Goal: Information Seeking & Learning: Learn about a topic

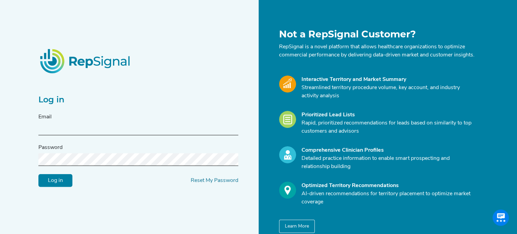
click at [53, 126] on div "Email" at bounding box center [138, 124] width 200 height 22
click at [49, 133] on input "text" at bounding box center [138, 129] width 200 height 13
type input "[PERSON_NAME][DOMAIN_NAME][EMAIL_ADDRESS][PERSON_NAME][DOMAIN_NAME]"
click at [58, 183] on input "Log in" at bounding box center [55, 180] width 34 height 13
click at [57, 182] on input "Log in" at bounding box center [55, 180] width 34 height 13
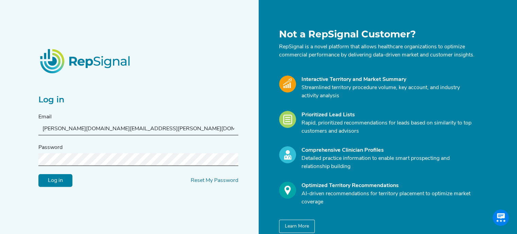
click at [57, 186] on input "Log in" at bounding box center [55, 180] width 34 height 13
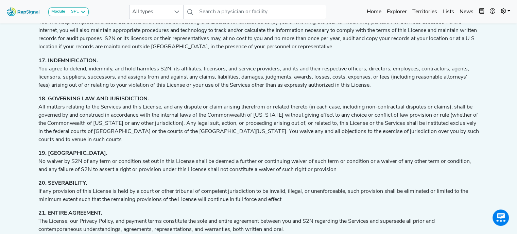
scroll to position [1340, 5]
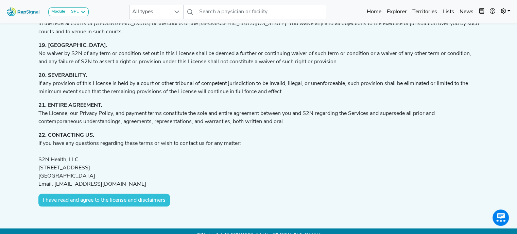
click at [147, 194] on button "I have read and agree to the license and disclaimers" at bounding box center [103, 200] width 131 height 13
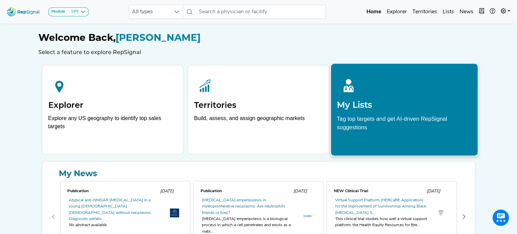
click at [400, 118] on p "Tag top targets and get AI-driven RepSignal suggestions" at bounding box center [404, 124] width 135 height 21
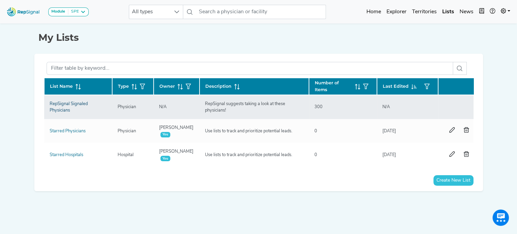
click at [62, 105] on link "RepSignal Signaled Physicians" at bounding box center [69, 107] width 38 height 11
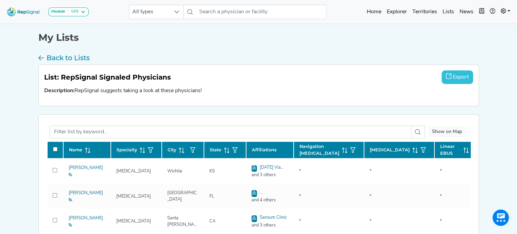
checkbox input "false"
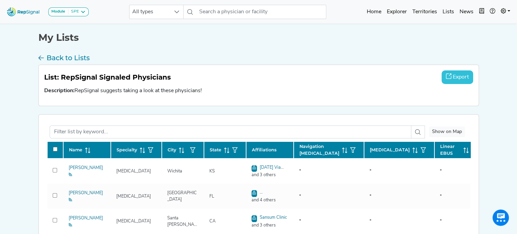
checkbox input "false"
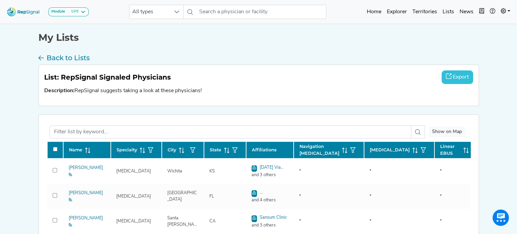
checkbox input "false"
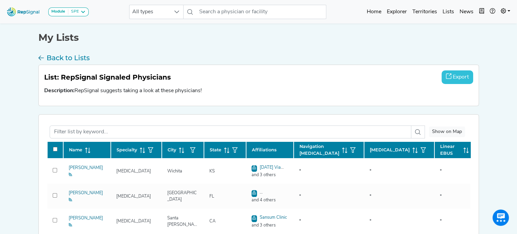
checkbox input "false"
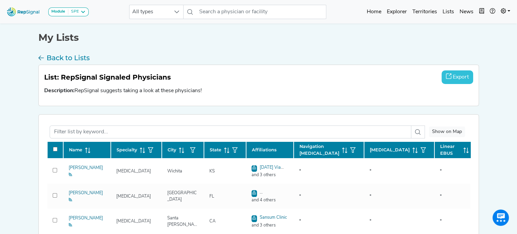
checkbox input "false"
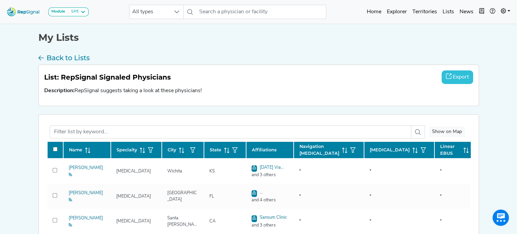
scroll to position [112, 5]
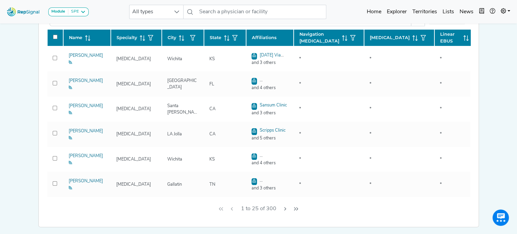
checkbox input "false"
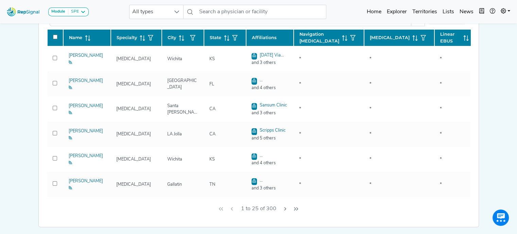
checkbox input "false"
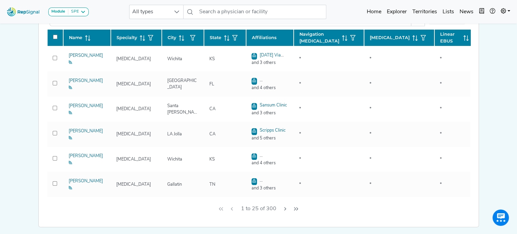
checkbox input "false"
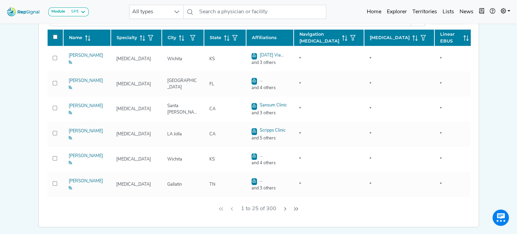
checkbox input "false"
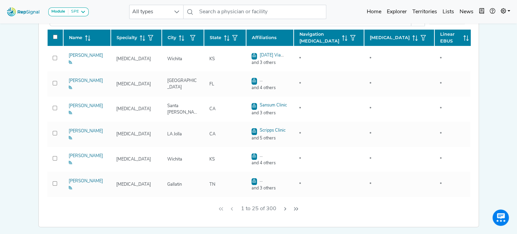
checkbox input "false"
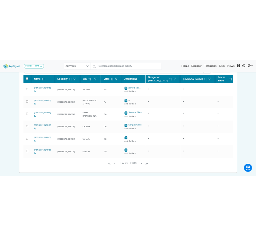
scroll to position [0, 0]
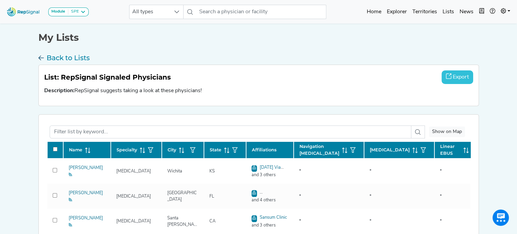
click at [68, 55] on h3 "Back to Lists" at bounding box center [68, 58] width 43 height 8
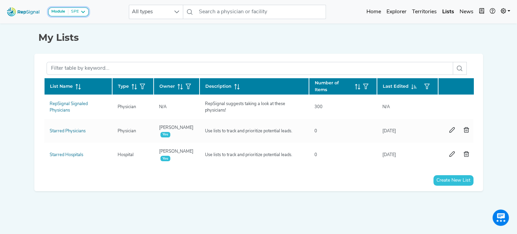
click at [82, 12] on icon at bounding box center [82, 11] width 5 height 5
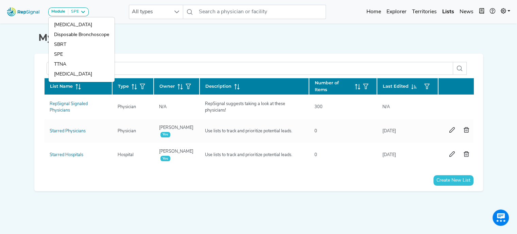
click at [122, 29] on div "My Lists" at bounding box center [258, 33] width 440 height 22
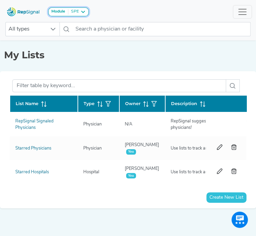
click at [82, 8] on button "Module SPE" at bounding box center [68, 11] width 40 height 9
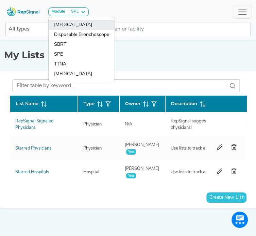
click at [79, 30] on link "[MEDICAL_DATA]" at bounding box center [82, 35] width 66 height 10
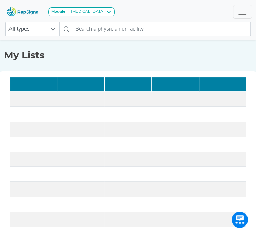
click at [27, 14] on img at bounding box center [23, 11] width 39 height 15
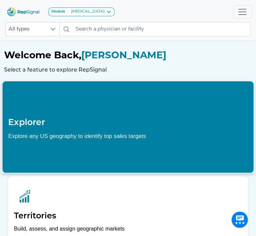
click at [95, 12] on div "[MEDICAL_DATA]" at bounding box center [86, 11] width 36 height 5
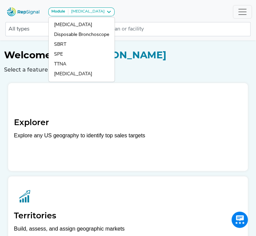
click at [150, 59] on h1 "Welcome Back, [PERSON_NAME]" at bounding box center [128, 56] width 248 height 12
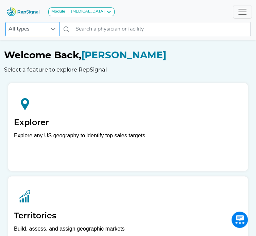
click at [47, 28] on div at bounding box center [53, 29] width 13 height 14
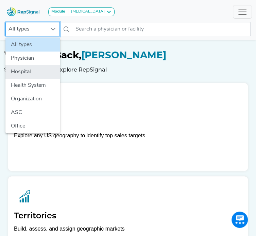
click at [23, 73] on li "Hospital" at bounding box center [32, 72] width 54 height 14
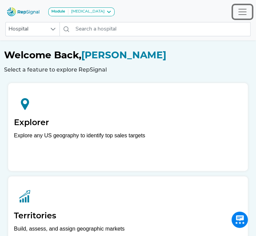
click at [233, 14] on button "Toggle navigation" at bounding box center [242, 12] width 19 height 14
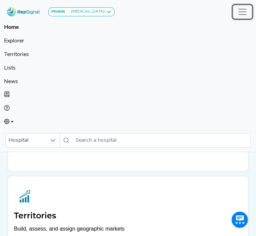
click at [233, 14] on button "Toggle navigation" at bounding box center [242, 12] width 19 height 14
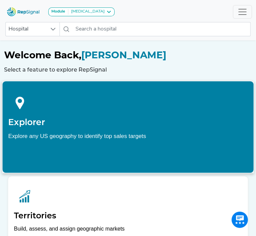
click at [84, 139] on div "Explore any US geography to identify top sales targets" at bounding box center [127, 136] width 239 height 8
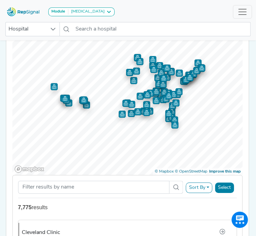
scroll to position [120, 1]
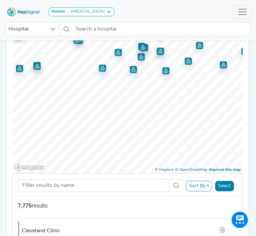
click at [155, 18] on div "Module [MEDICAL_DATA] [MEDICAL_DATA] Disposable Bronchoscope SBRT SPE TTNA [MED…" at bounding box center [128, 133] width 256 height 506
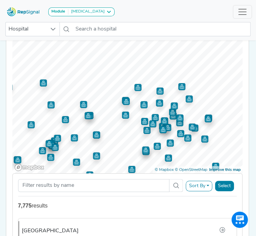
click at [159, 180] on div "Show My Territories Explore Geography Showing 100 of 7,775 hospitals meeting th…" at bounding box center [127, 173] width 249 height 365
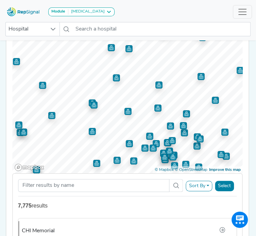
click at [125, 110] on img "Map marker" at bounding box center [127, 111] width 7 height 7
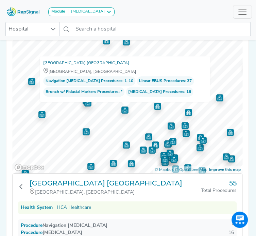
click at [154, 107] on img "Map marker" at bounding box center [157, 106] width 7 height 7
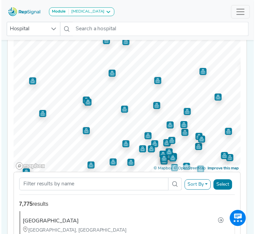
scroll to position [1617, 0]
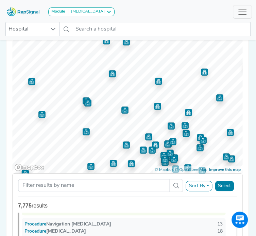
click at [155, 83] on img "Map marker" at bounding box center [158, 81] width 7 height 7
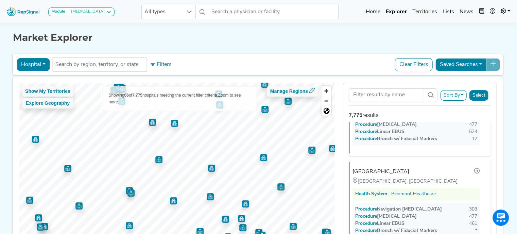
scroll to position [21, 0]
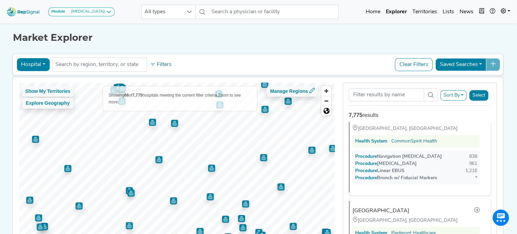
click at [261, 158] on img "Map marker" at bounding box center [263, 157] width 7 height 7
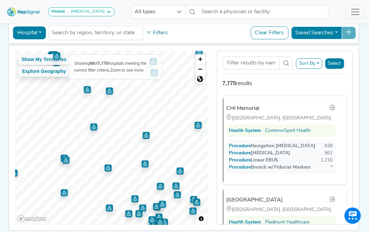
scroll to position [0, 1]
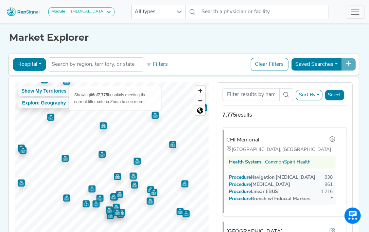
click at [107, 104] on div "Show My Territories Explore Geography Showing 66 of 7,775 hospitals meeting the…" at bounding box center [112, 170] width 194 height 174
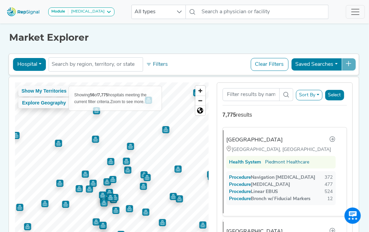
click at [316, 92] on button "Sort By" at bounding box center [309, 95] width 26 height 11
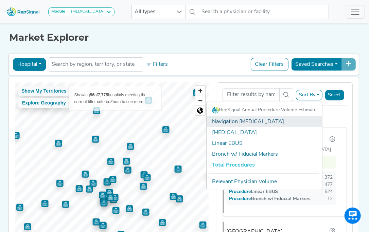
click at [252, 118] on link "Navigation [MEDICAL_DATA]" at bounding box center [264, 122] width 115 height 11
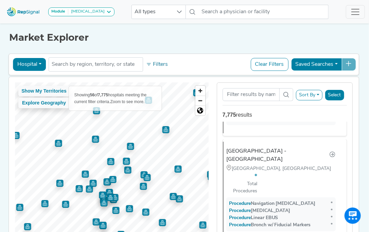
scroll to position [3482, 0]
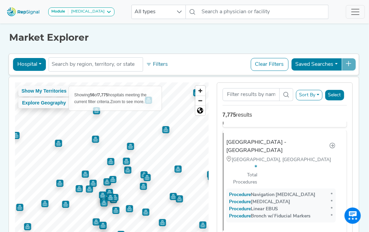
click at [32, 63] on button "Hospital" at bounding box center [29, 64] width 33 height 13
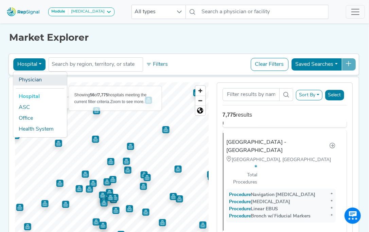
click at [30, 78] on link "Physician" at bounding box center [40, 80] width 54 height 11
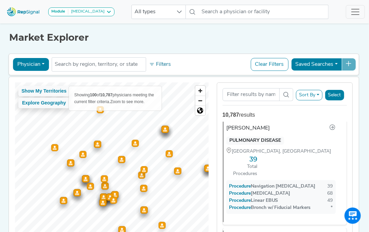
scroll to position [1595, 0]
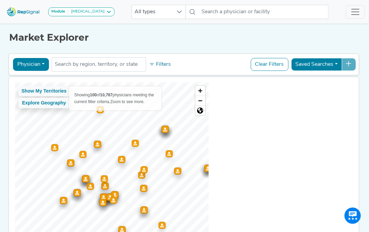
scroll to position [0, 0]
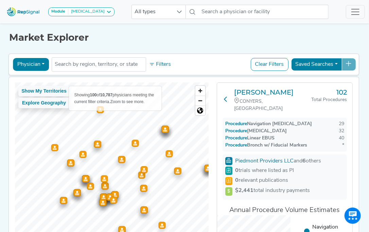
click at [224, 97] on icon at bounding box center [225, 98] width 5 height 5
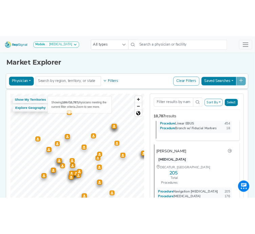
scroll to position [92, 0]
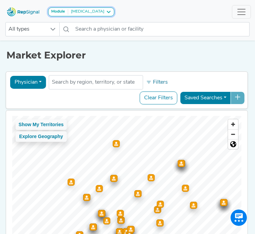
click at [106, 13] on icon at bounding box center [108, 11] width 5 height 5
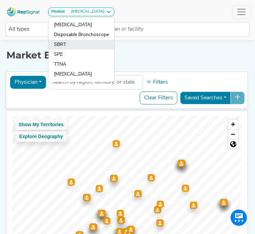
click at [63, 50] on link "SBRT" at bounding box center [82, 55] width 66 height 10
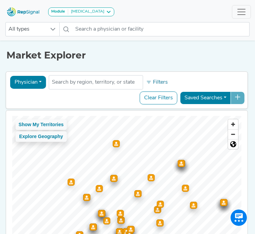
scroll to position [0, 0]
click at [38, 81] on button "Physician" at bounding box center [28, 82] width 36 height 13
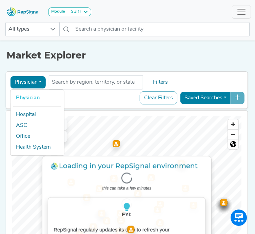
click at [37, 81] on button "Physician" at bounding box center [28, 82] width 36 height 13
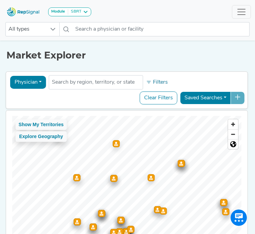
click at [130, 11] on div "Module SBRT [MEDICAL_DATA] Disposable Bronchoscope SBRT SPE TTNA [MEDICAL_DATA]…" at bounding box center [127, 12] width 255 height 18
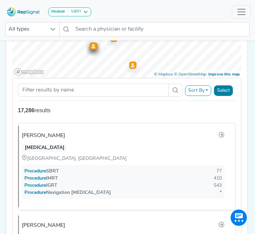
click at [212, 94] on button "Sort By" at bounding box center [198, 90] width 26 height 11
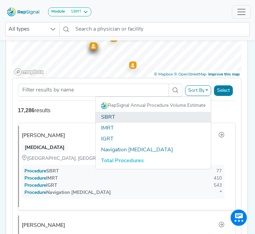
click at [113, 119] on link "SBRT" at bounding box center [153, 117] width 115 height 11
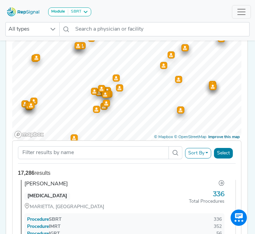
scroll to position [13, 0]
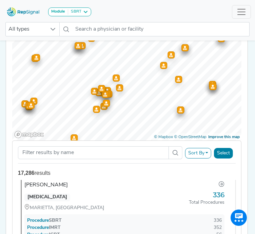
click at [52, 185] on div "[PERSON_NAME]" at bounding box center [45, 185] width 43 height 8
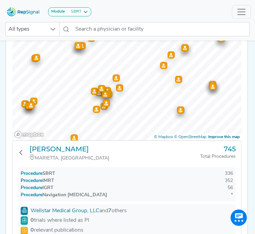
scroll to position [0, 0]
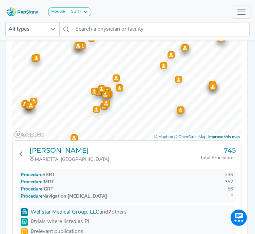
click at [110, 20] on div "Module SBRT [MEDICAL_DATA] Disposable Bronchoscope SBRT SPE TTNA [MEDICAL_DATA]…" at bounding box center [127, 12] width 255 height 18
click at [83, 11] on icon at bounding box center [85, 11] width 5 height 5
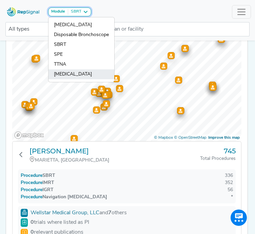
scroll to position [144, 0]
